Goal: Transaction & Acquisition: Register for event/course

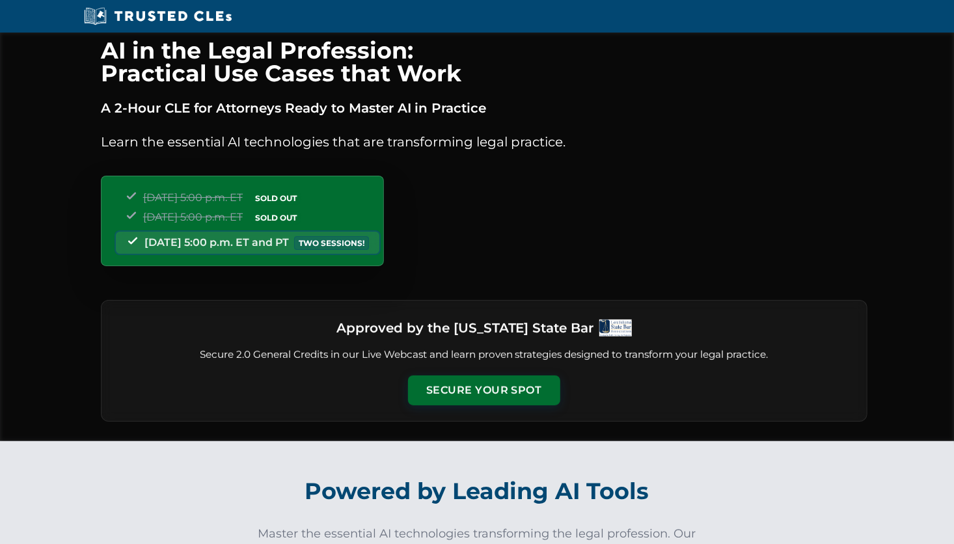
click at [384, 243] on div "[DATE] 5:00 p.m. ET SOLD OUT [DATE] 5:00 p.m. ET SOLD OUT [DATE] 5:00 p.m. ET a…" at bounding box center [242, 221] width 283 height 90
click at [488, 385] on button "Secure Your Spot" at bounding box center [484, 389] width 152 height 30
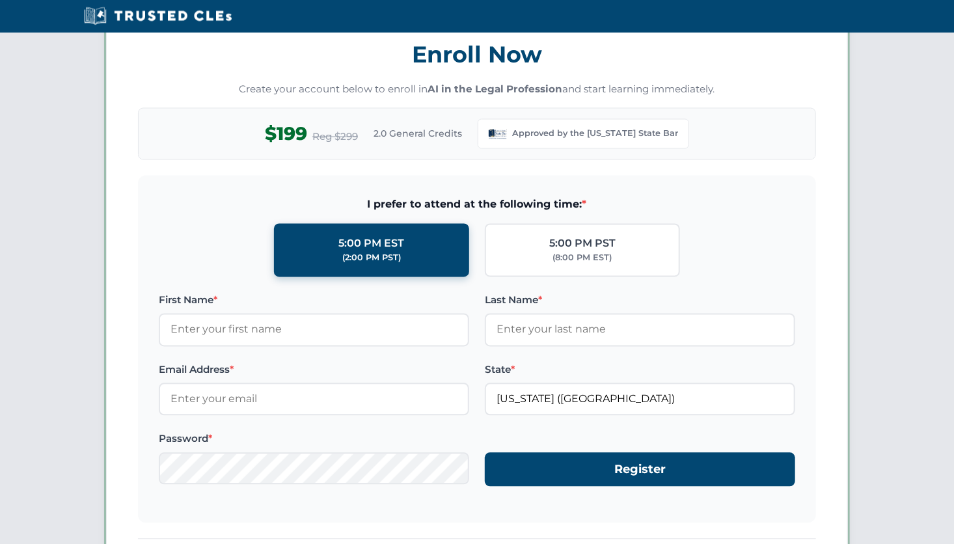
scroll to position [1117, 0]
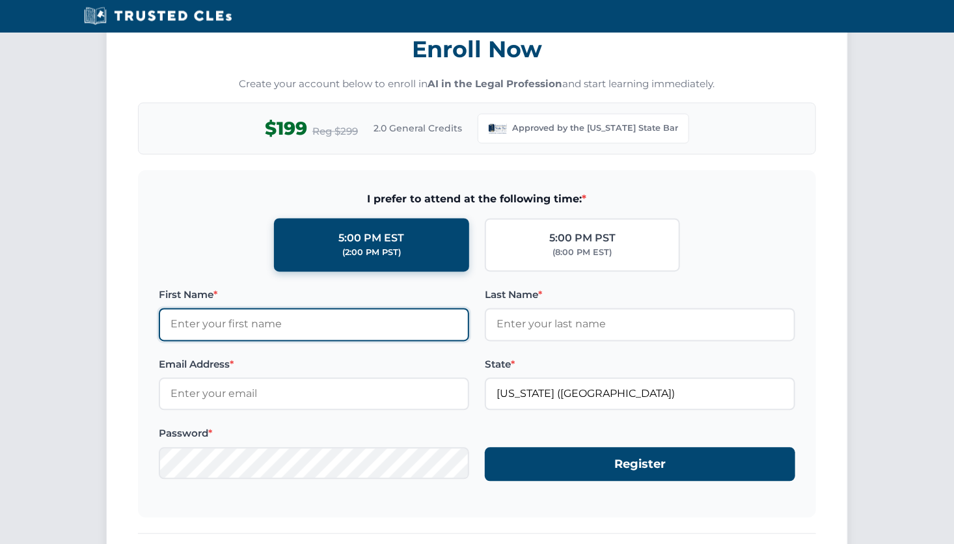
click at [189, 314] on input "First Name *" at bounding box center [314, 324] width 310 height 33
type input "[PERSON_NAME]"
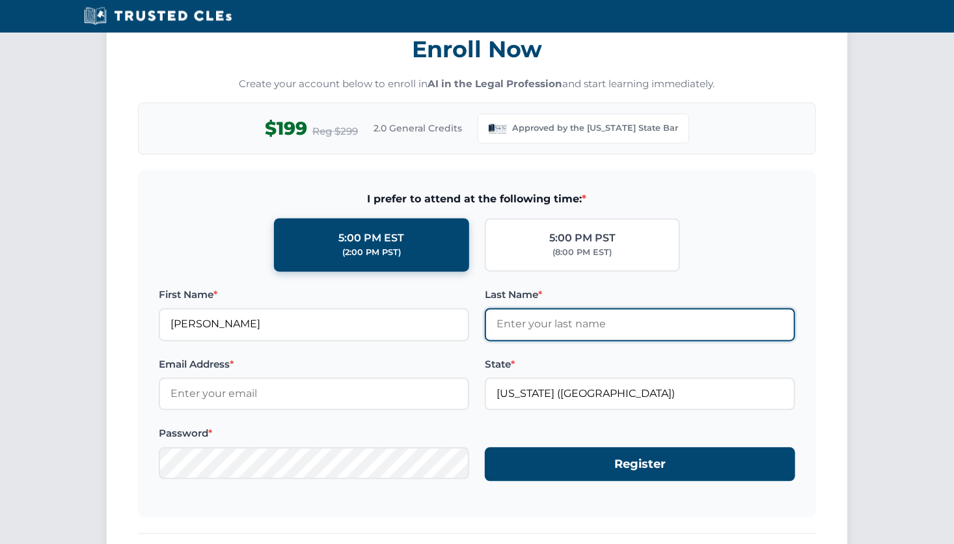
click at [502, 325] on input "Last Name *" at bounding box center [640, 324] width 310 height 33
type input "[PERSON_NAME] GATO"
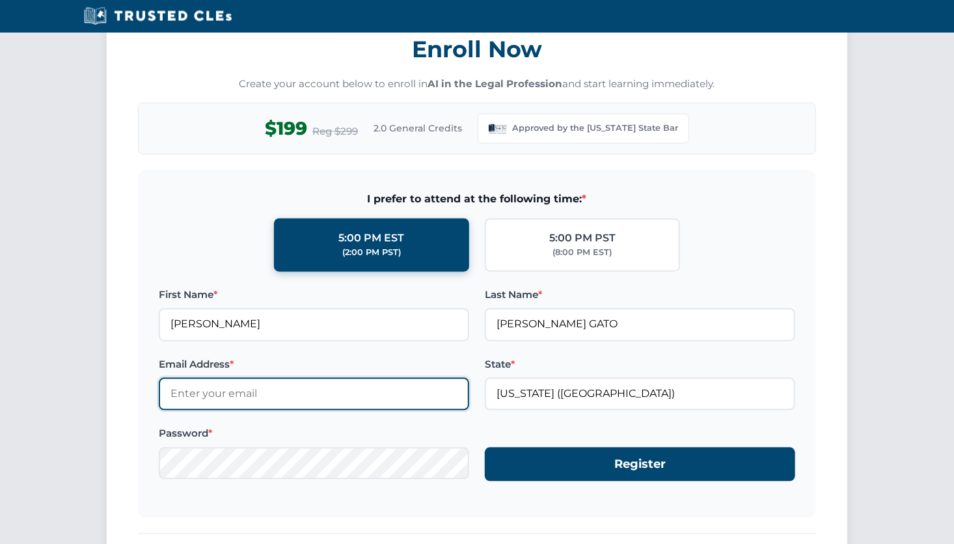
click at [178, 398] on input "Email Address *" at bounding box center [314, 394] width 310 height 33
type input "[EMAIL_ADDRESS][DOMAIN_NAME]"
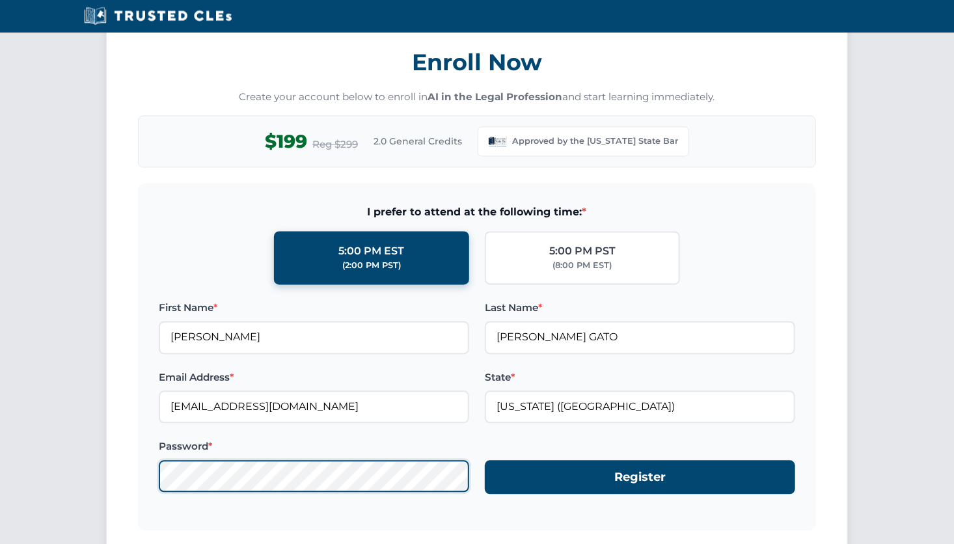
scroll to position [1104, 0]
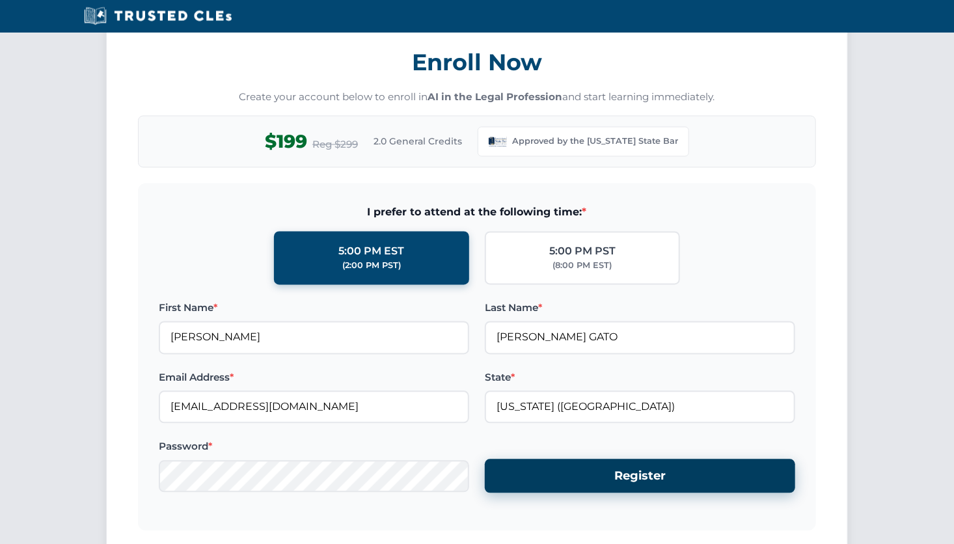
click at [641, 473] on button "Register" at bounding box center [640, 476] width 310 height 34
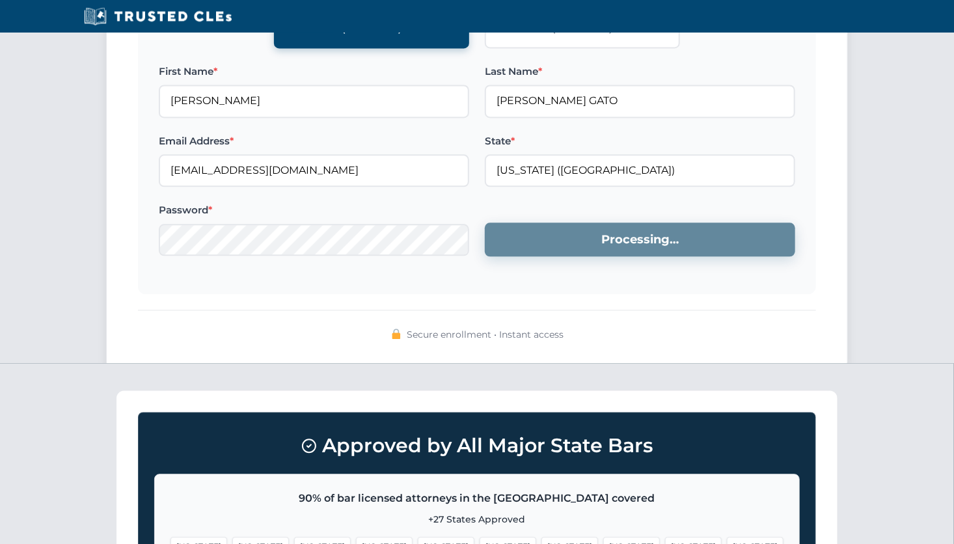
scroll to position [1341, 0]
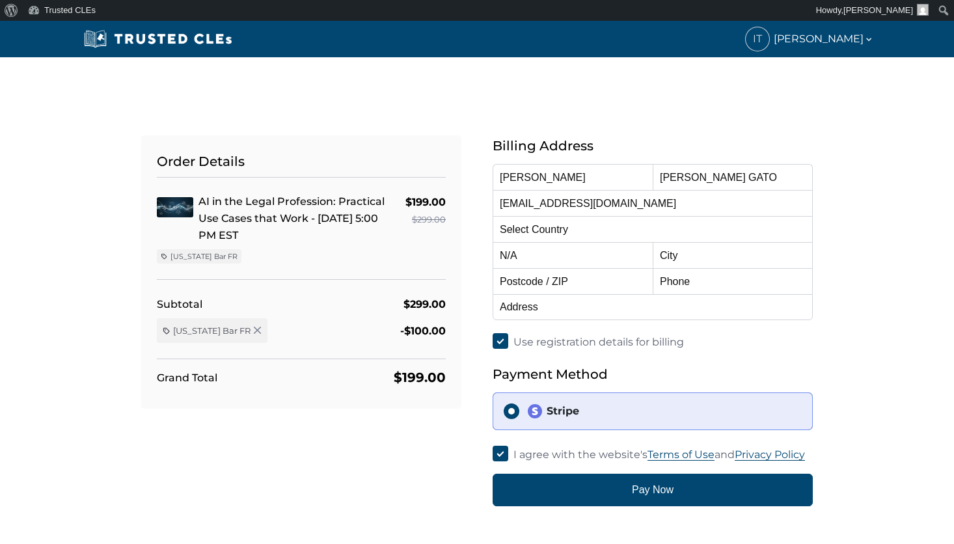
select select "[GEOGRAPHIC_DATA]"
click at [513, 410] on input "Stripe" at bounding box center [512, 411] width 16 height 16
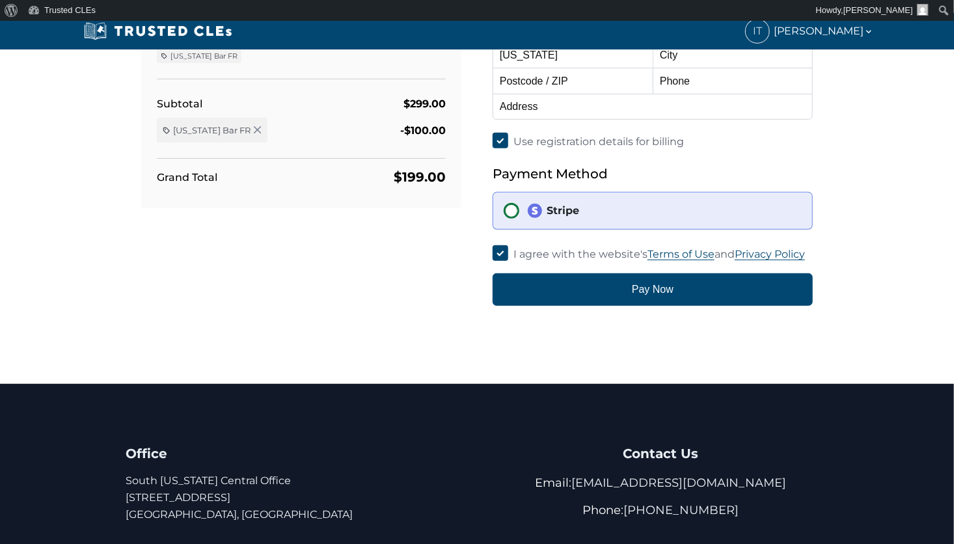
scroll to position [202, 0]
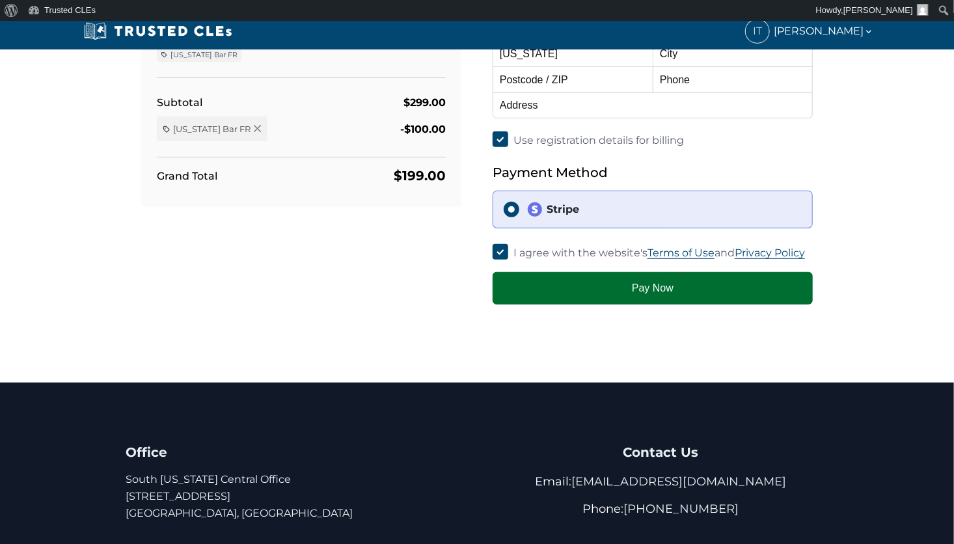
click at [646, 295] on button "Pay Now" at bounding box center [653, 288] width 320 height 33
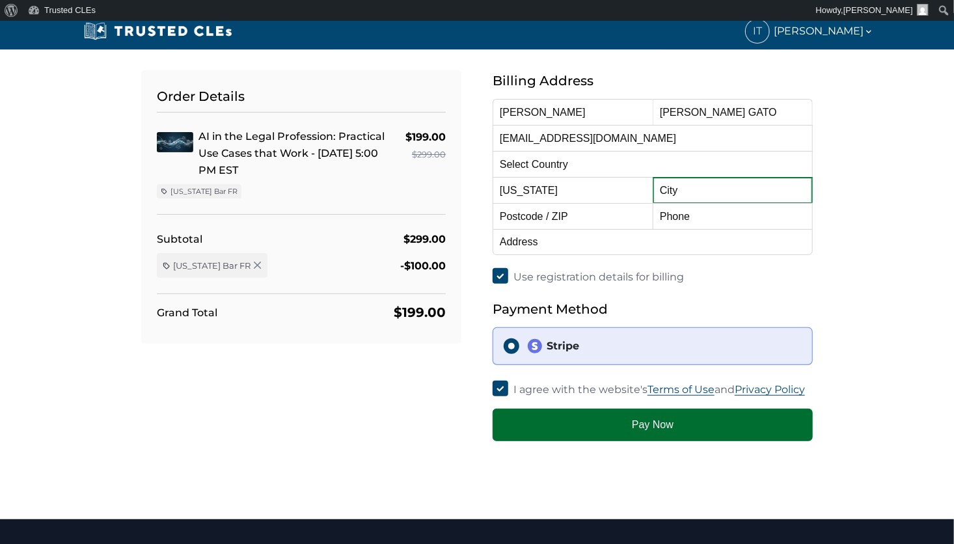
scroll to position [64, 0]
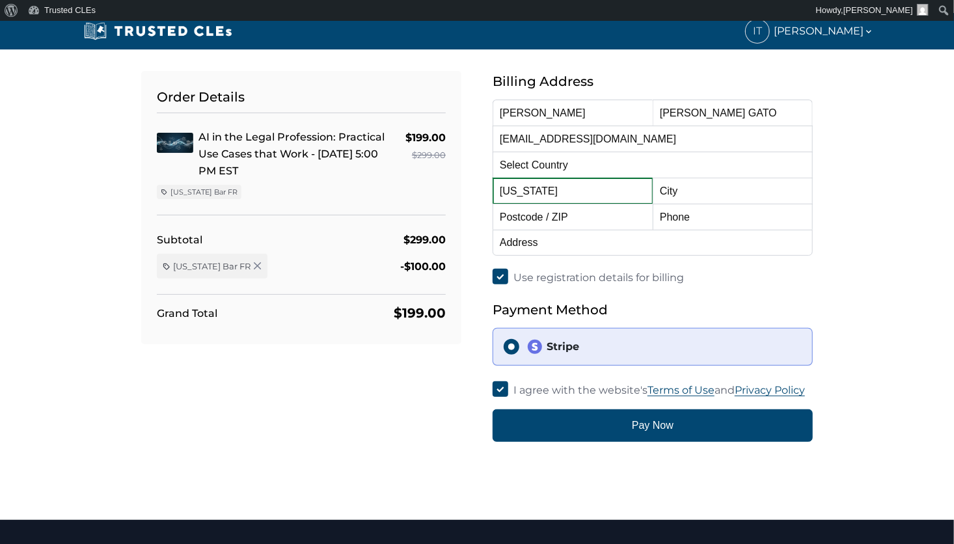
click at [551, 185] on select "Alabama Alaska American Samoa Arizona Arkansas Baker Island California Colorado…" at bounding box center [573, 191] width 160 height 26
select select "[US_STATE]"
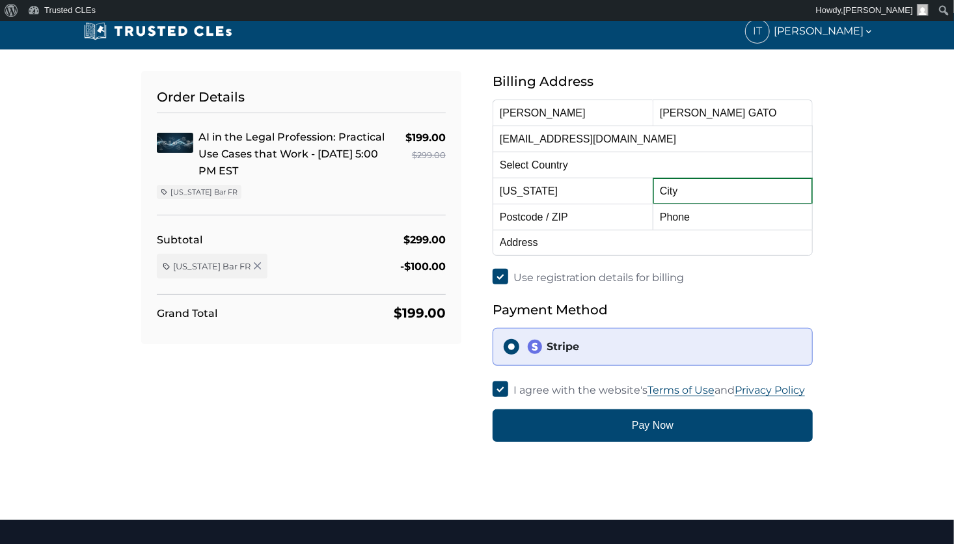
click at [690, 198] on input "text" at bounding box center [733, 191] width 160 height 26
type input "Coral Gables"
type input "33134"
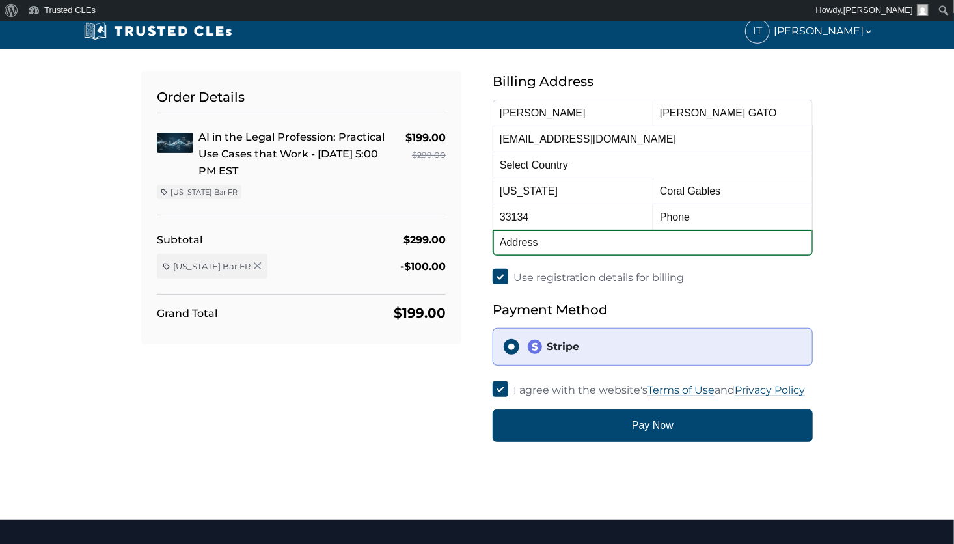
click at [542, 247] on input "text" at bounding box center [653, 243] width 320 height 26
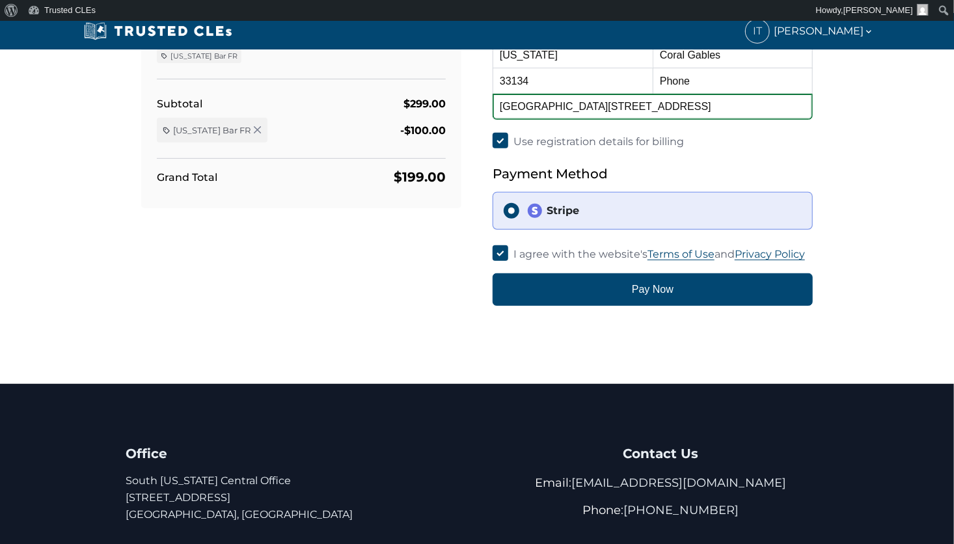
scroll to position [200, 0]
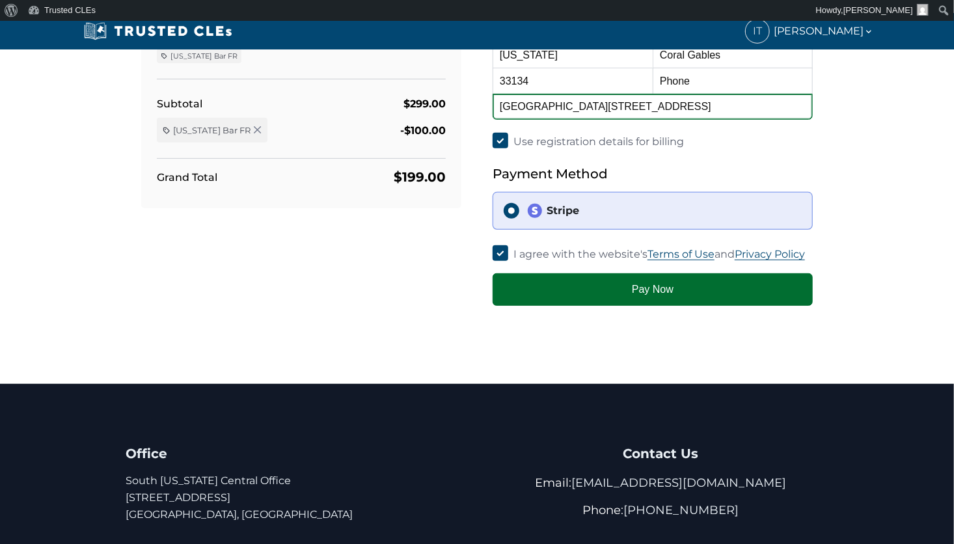
type input "Miracle Plaza, 2355 Salzedo Street, Suite 303"
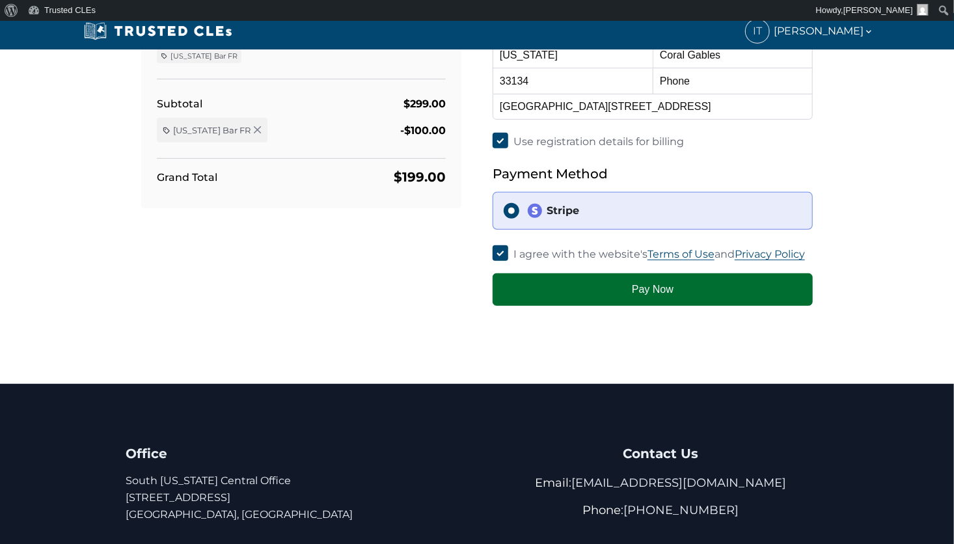
click at [654, 289] on button "Pay Now" at bounding box center [653, 289] width 320 height 33
type input "3056489696"
click at [663, 292] on button "Pay Now" at bounding box center [653, 289] width 320 height 33
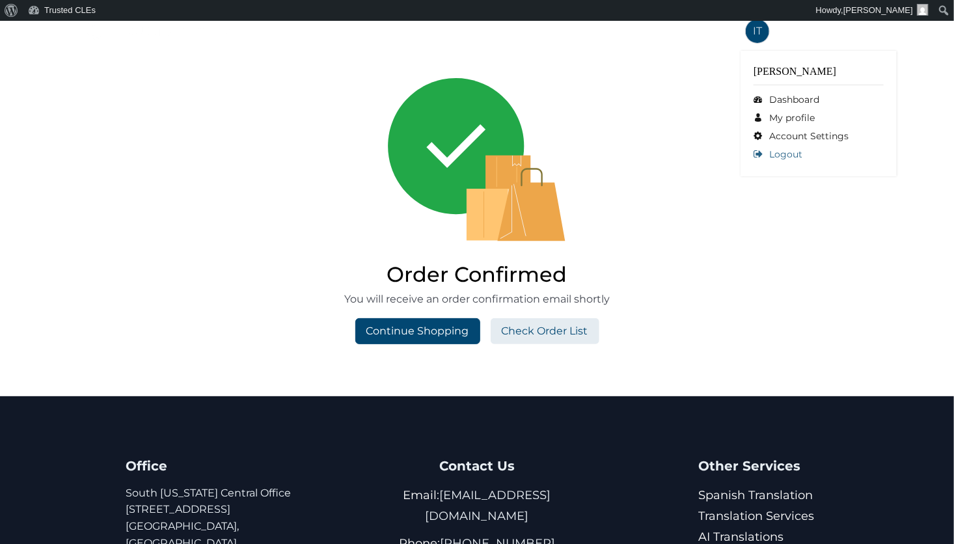
click at [785, 163] on link "Logout" at bounding box center [819, 154] width 130 height 18
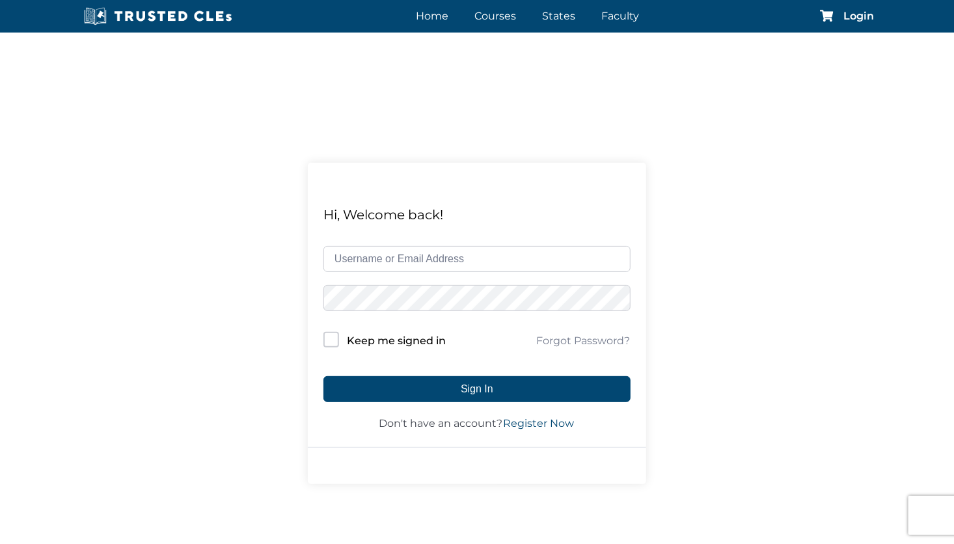
type input "[EMAIL_ADDRESS][DOMAIN_NAME]"
drag, startPoint x: 491, startPoint y: 243, endPoint x: 189, endPoint y: 223, distance: 302.0
click at [189, 223] on div "Hi, Welcome back! ivanaziztorres@aol.com Keep me signed in Forgot Password? Sig…" at bounding box center [477, 324] width 954 height 478
click at [351, 85] on div "Hi, Welcome back! ivanaziztorres@aol.com Keep me signed in Forgot Password? Sig…" at bounding box center [477, 324] width 954 height 478
